Goal: Task Accomplishment & Management: Use online tool/utility

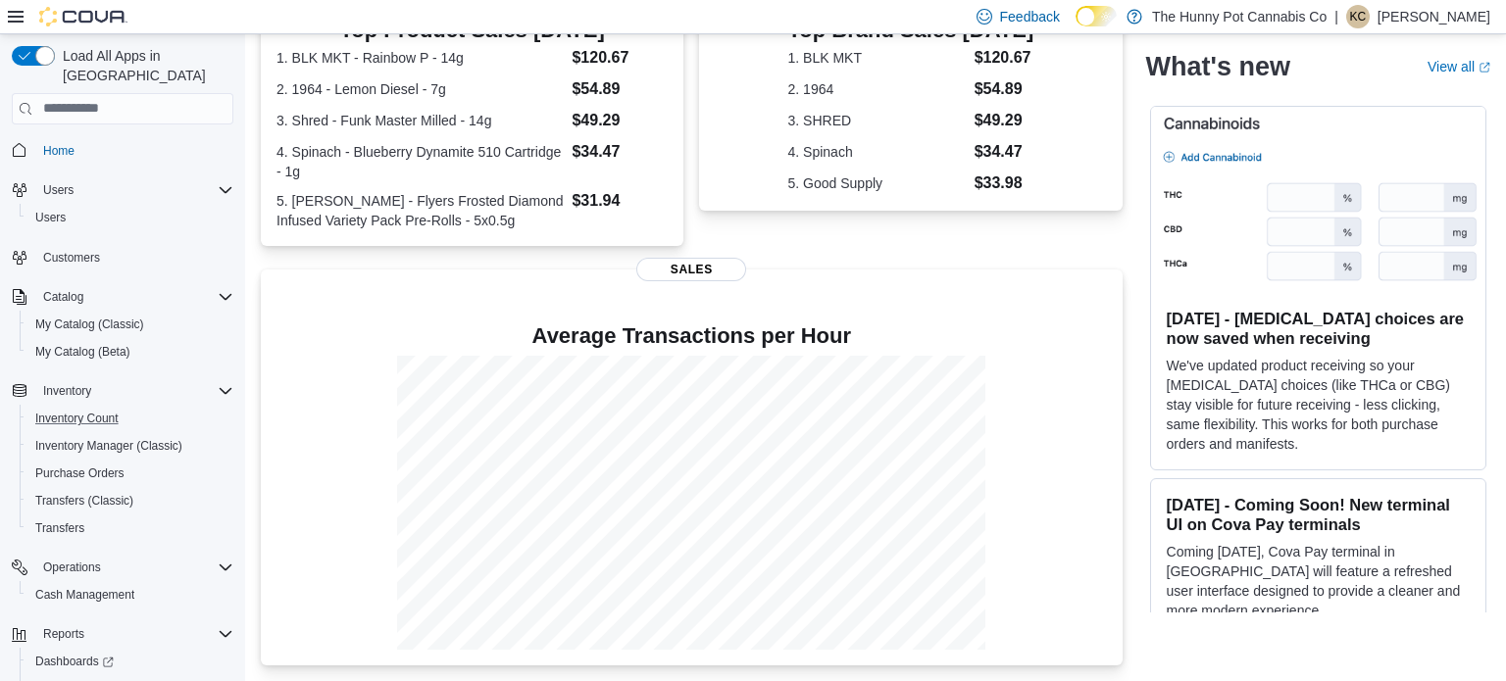
scroll to position [59, 0]
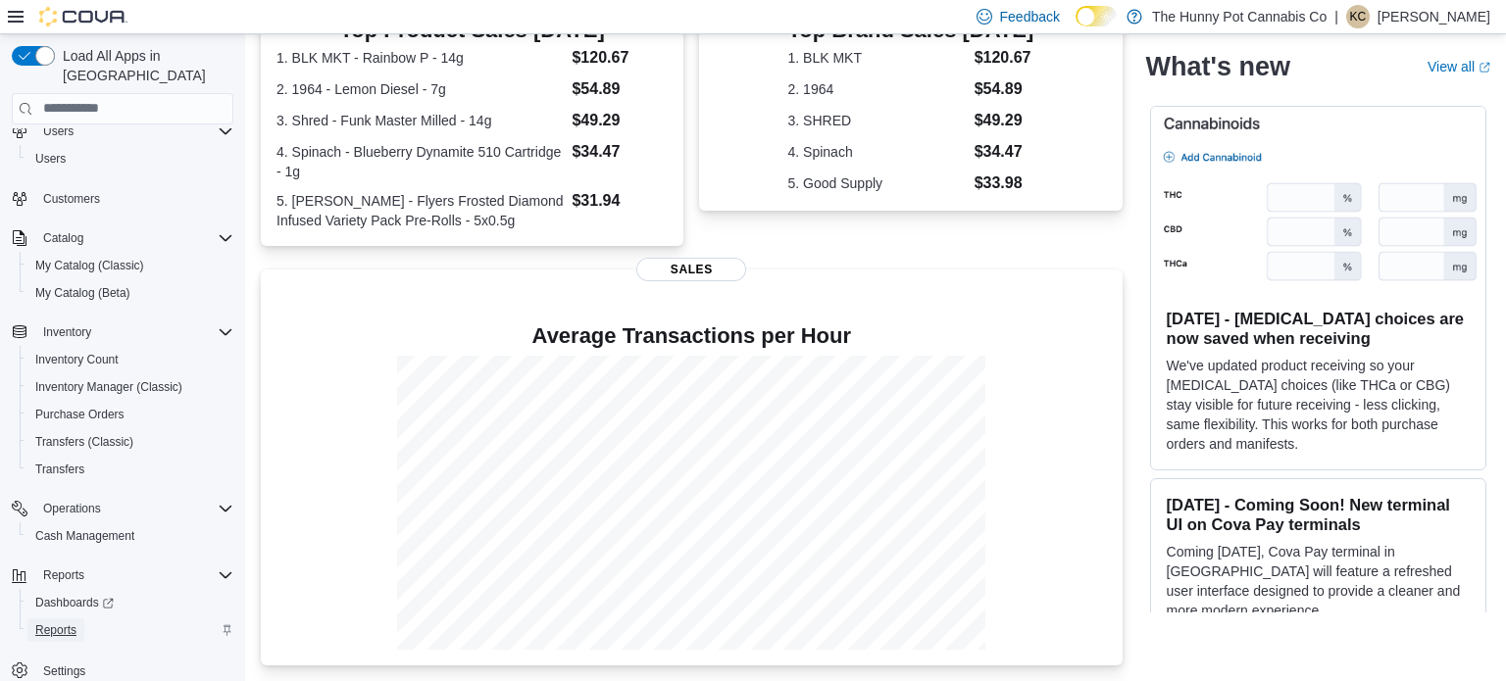
click at [53, 623] on span "Reports" at bounding box center [55, 631] width 41 height 16
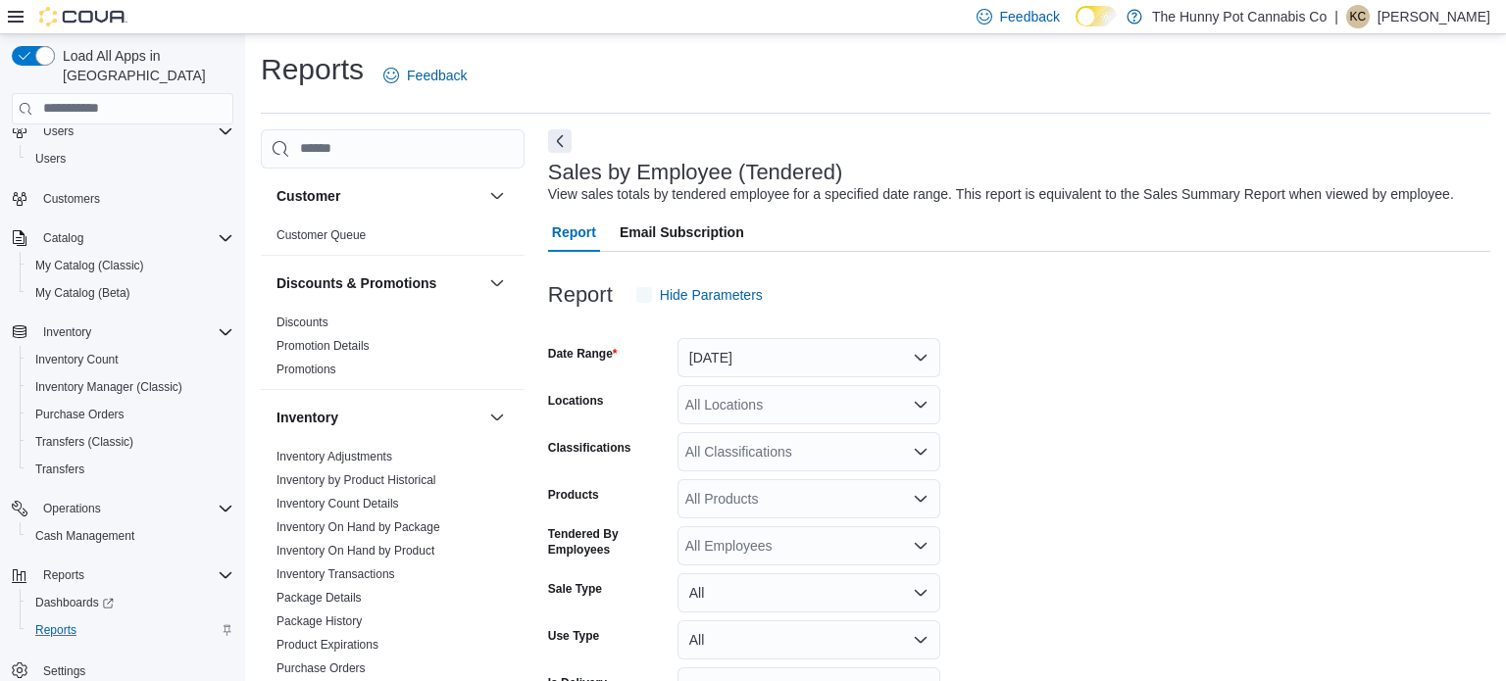
scroll to position [45, 0]
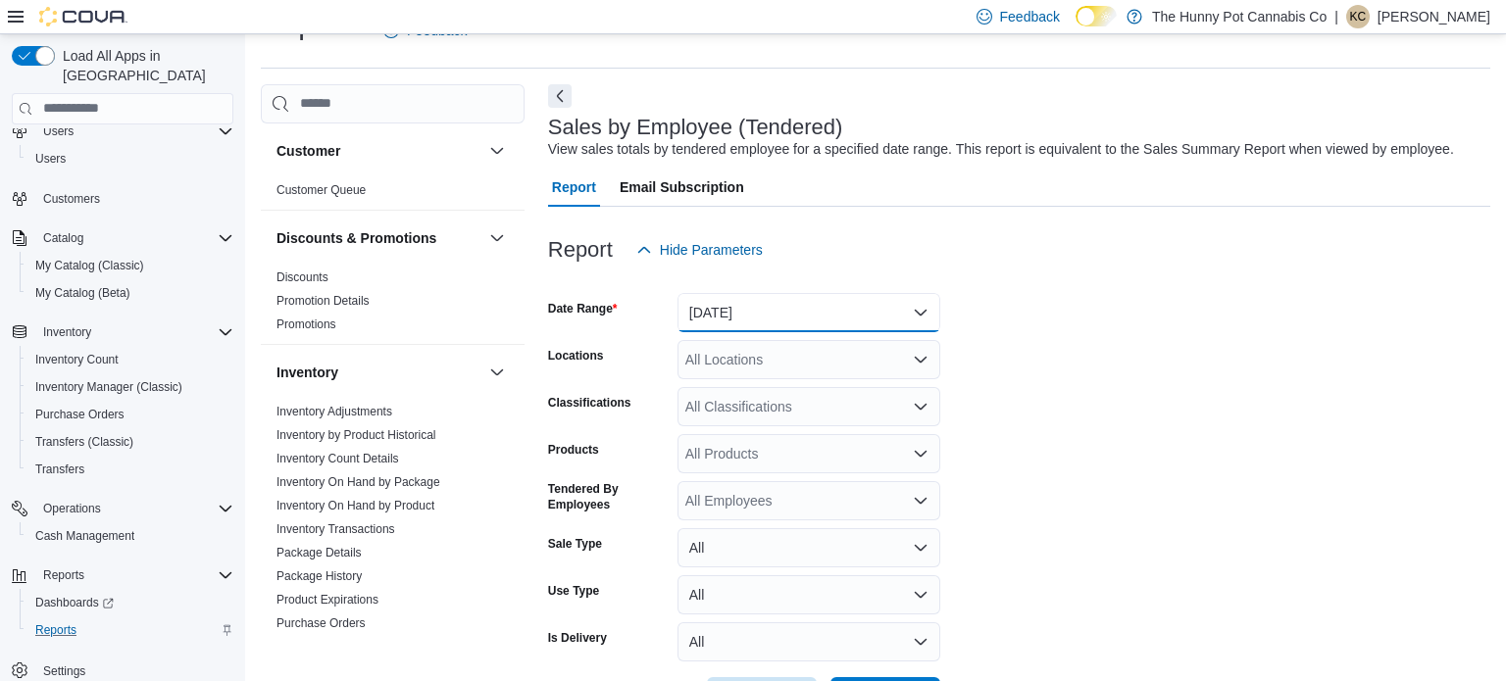
click at [846, 310] on button "[DATE]" at bounding box center [809, 312] width 263 height 39
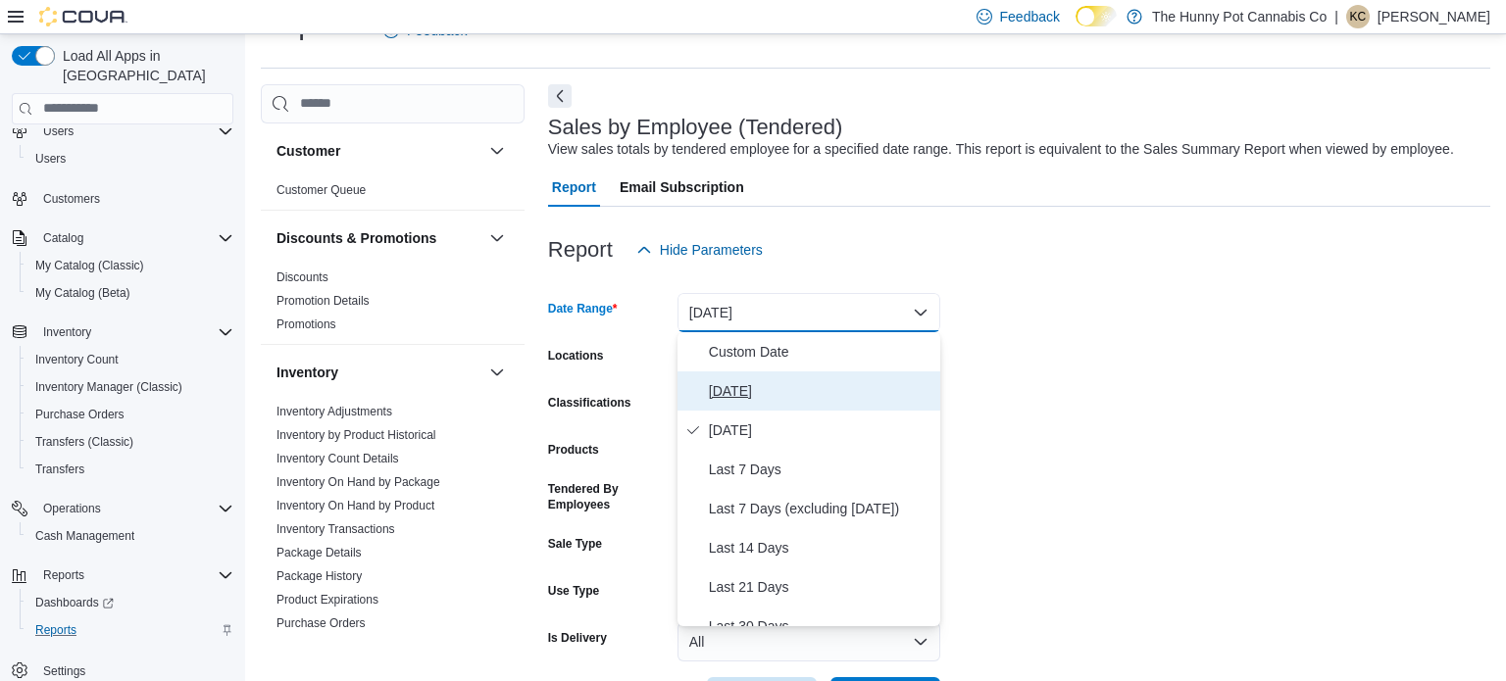
click at [755, 397] on span "[DATE]" at bounding box center [821, 391] width 224 height 24
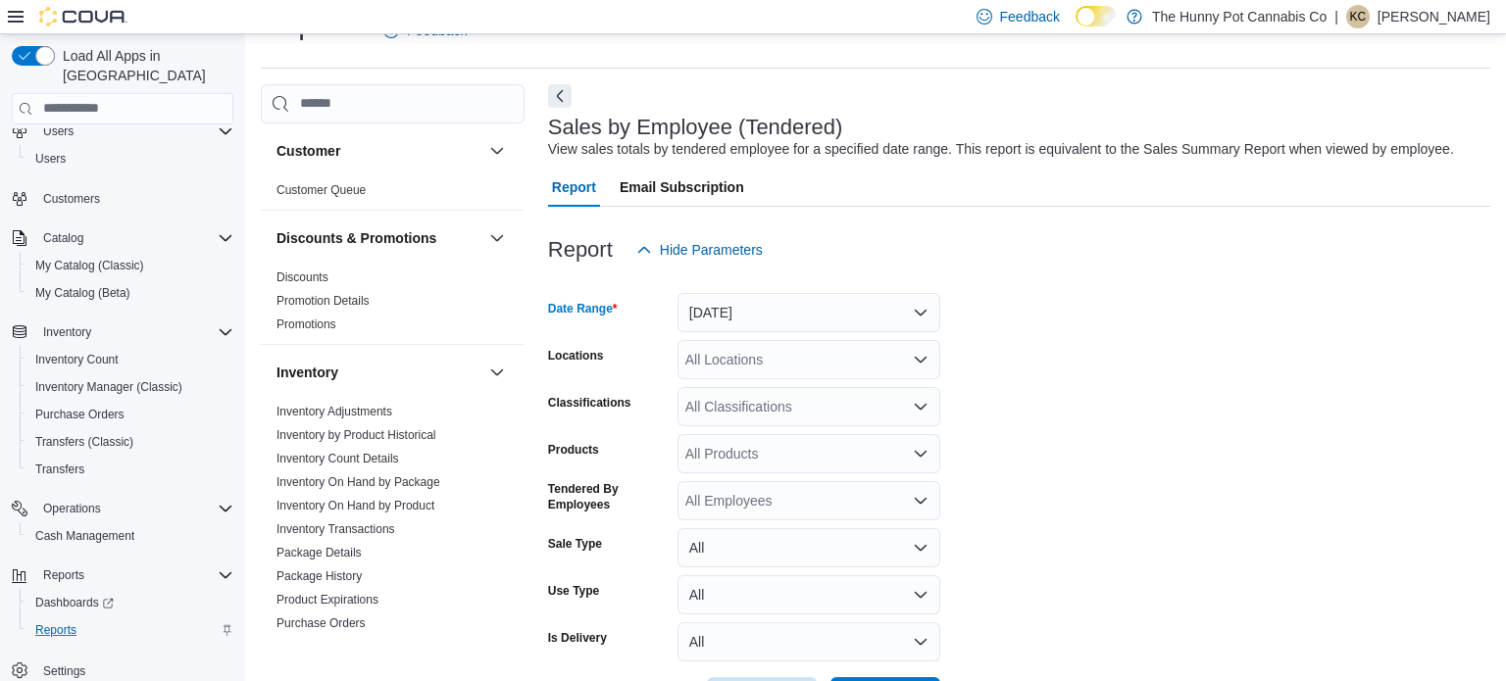
click at [860, 350] on div "All Locations" at bounding box center [809, 359] width 263 height 39
type input "***"
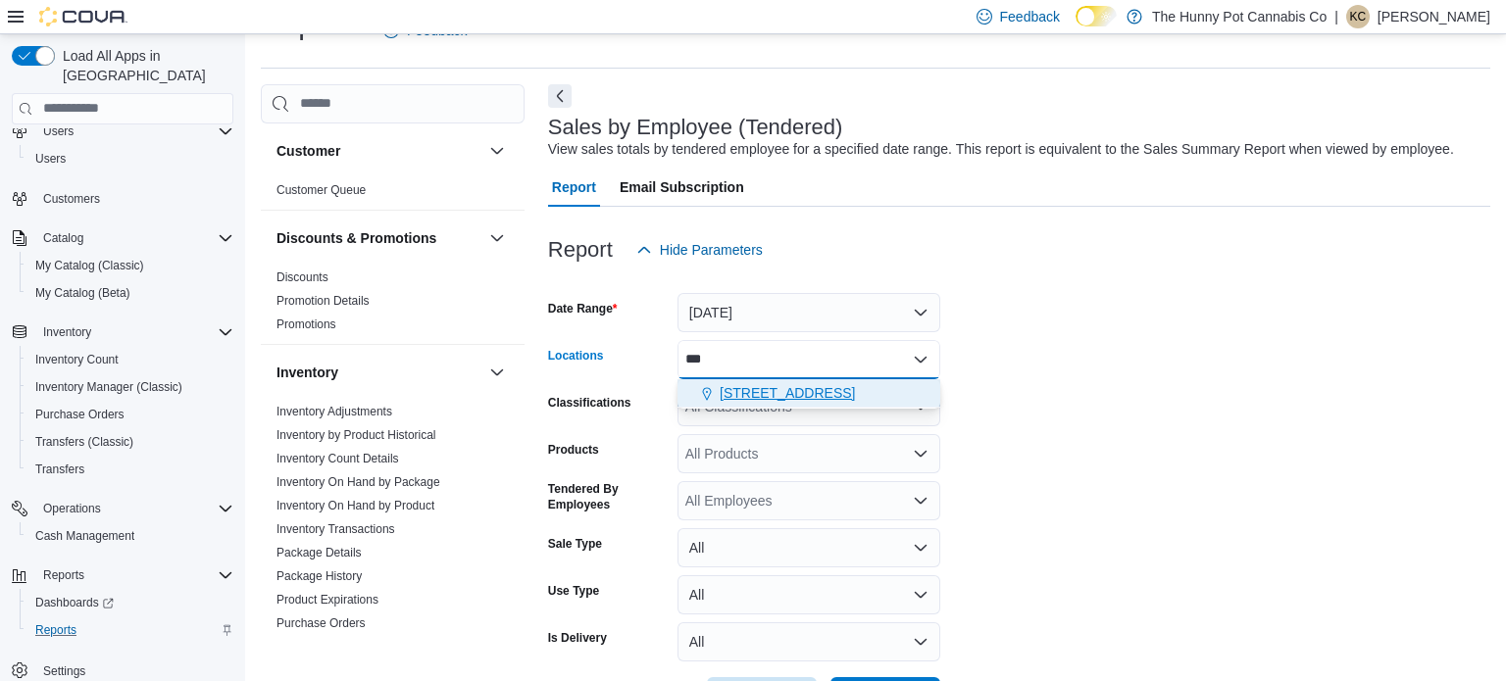
click at [823, 390] on span "[STREET_ADDRESS]" at bounding box center [787, 393] width 135 height 20
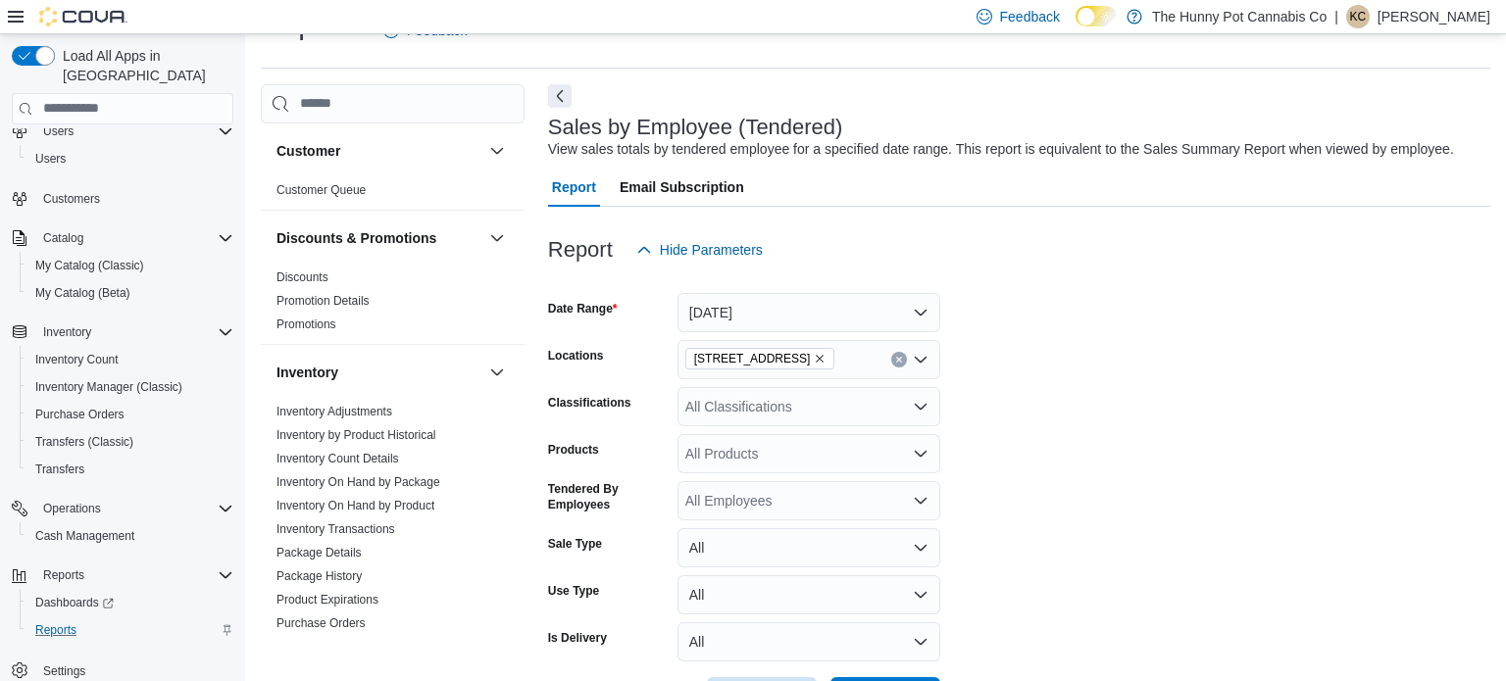
scroll to position [119, 0]
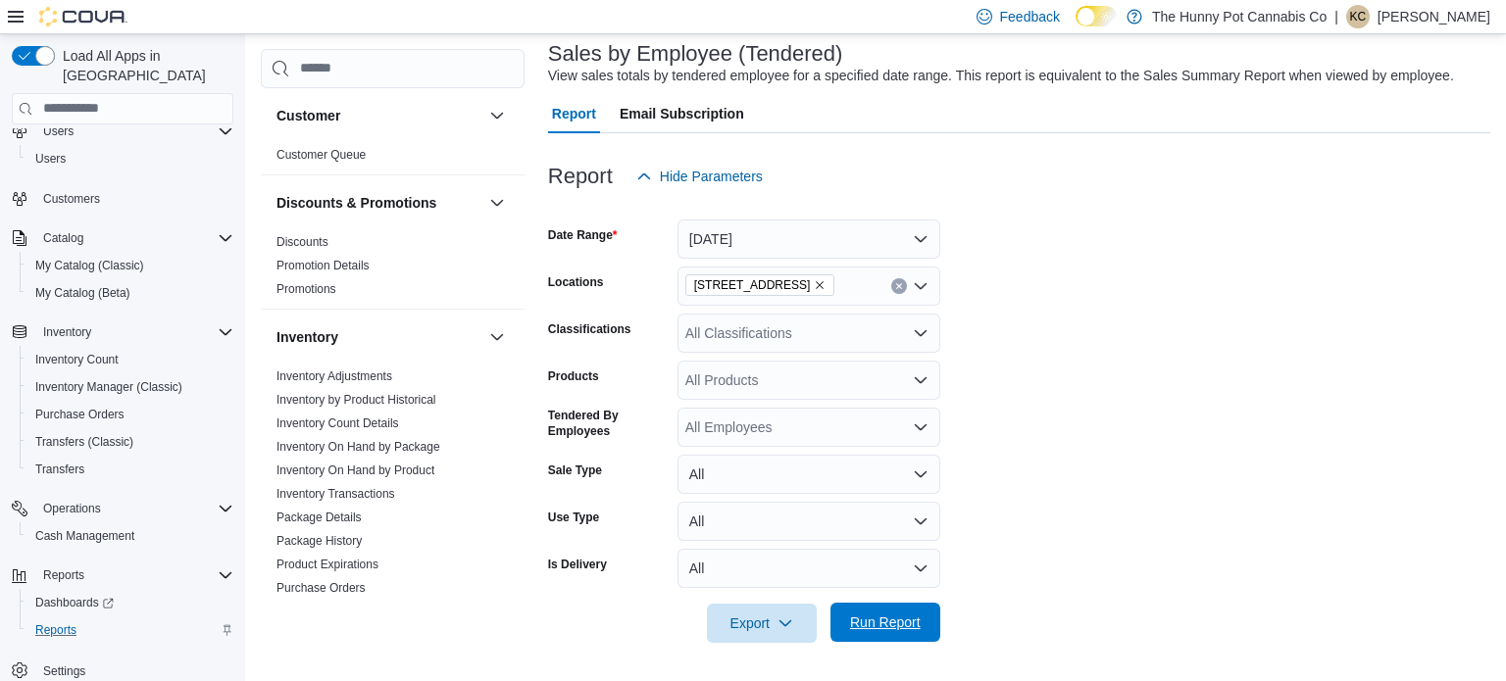
click at [900, 614] on span "Run Report" at bounding box center [885, 623] width 71 height 20
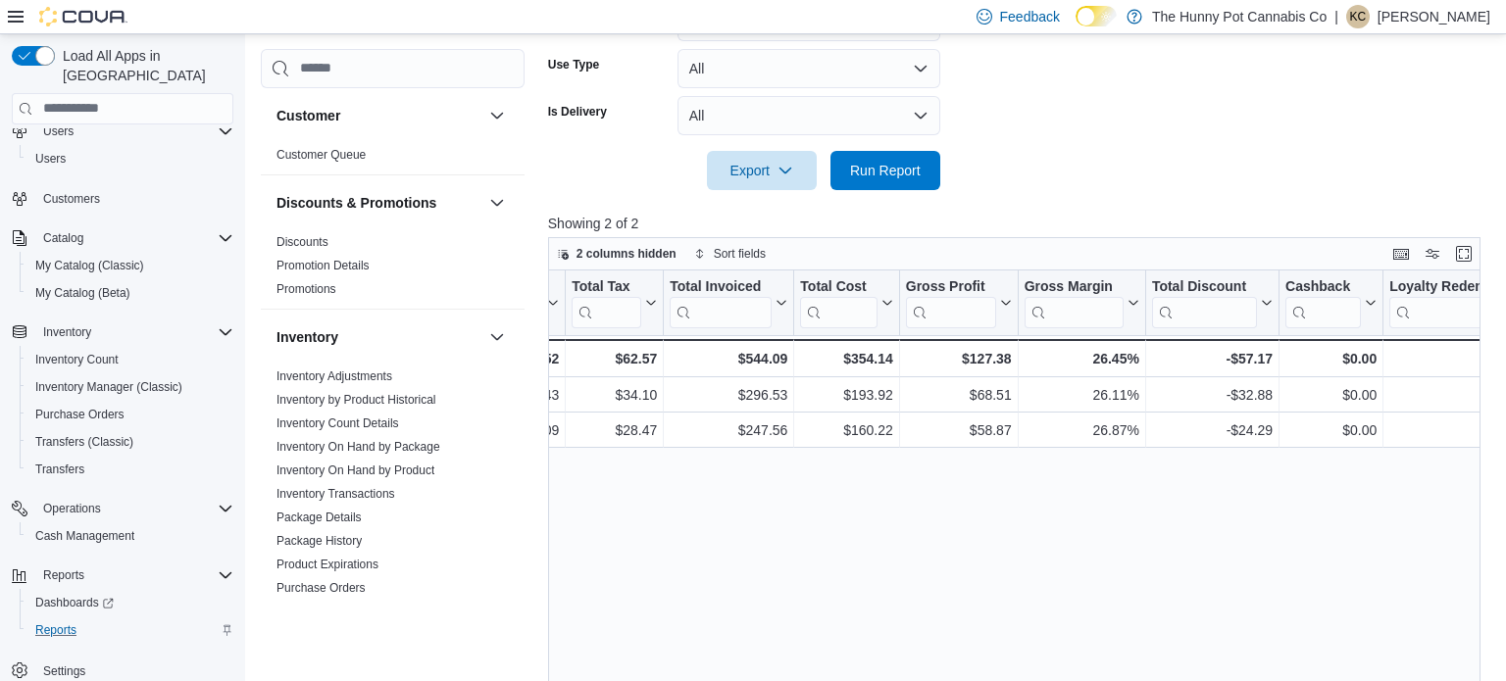
scroll to position [0, 1392]
